Goal: Information Seeking & Learning: Find specific fact

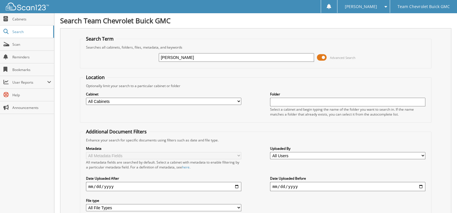
type input "[PERSON_NAME]"
click at [320, 55] on span at bounding box center [322, 57] width 10 height 9
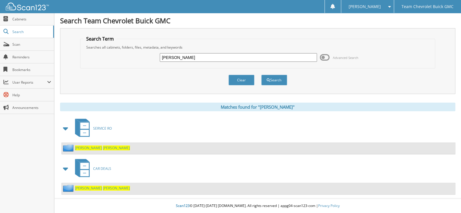
click at [105, 186] on span "THORNTON" at bounding box center [116, 188] width 27 height 5
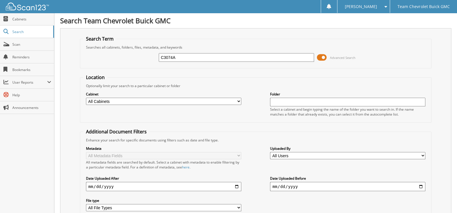
type input "C3074A"
click at [323, 57] on span at bounding box center [322, 57] width 10 height 9
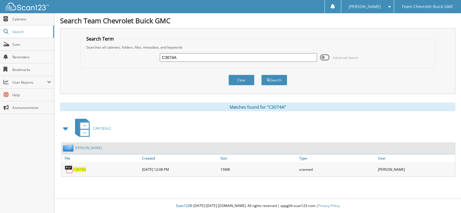
click at [80, 167] on span "C3074A" at bounding box center [79, 169] width 13 height 5
click at [31, 46] on link "Scan" at bounding box center [27, 44] width 54 height 12
